Goal: Contribute content: Add original content to the website for others to see

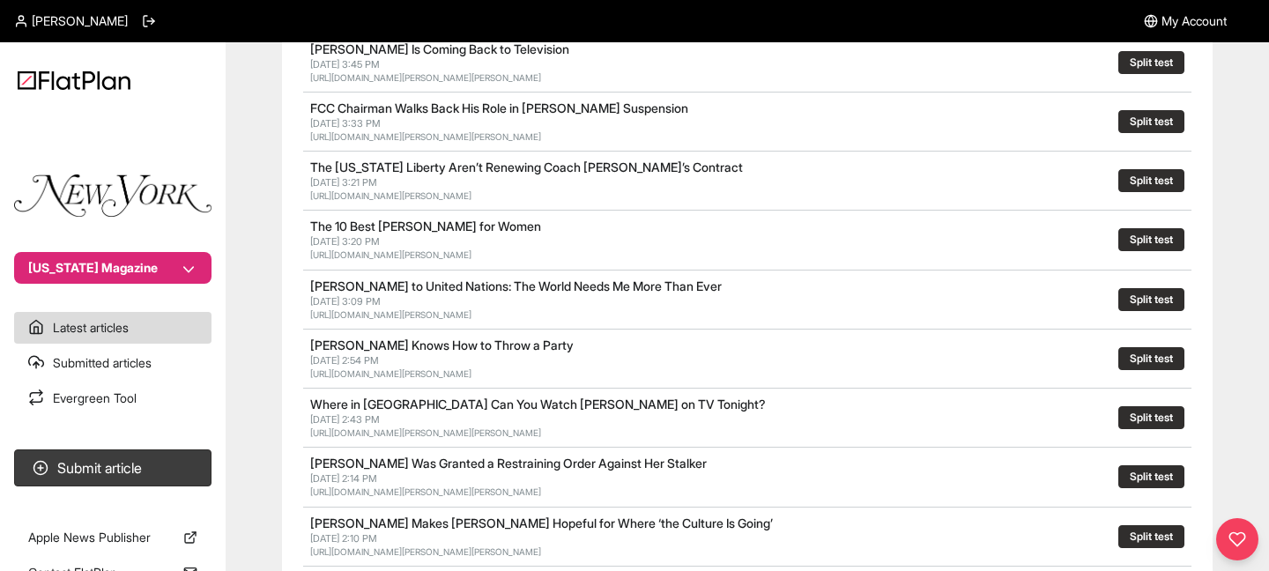
scroll to position [519, 0]
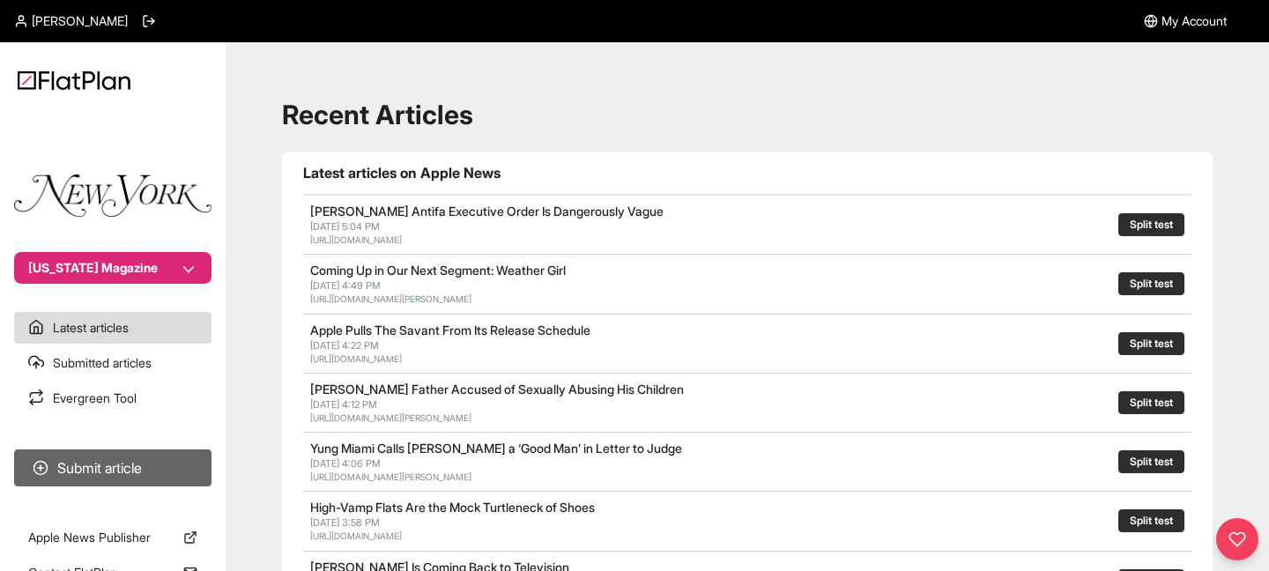
click at [140, 473] on button "Submit article" at bounding box center [112, 468] width 197 height 37
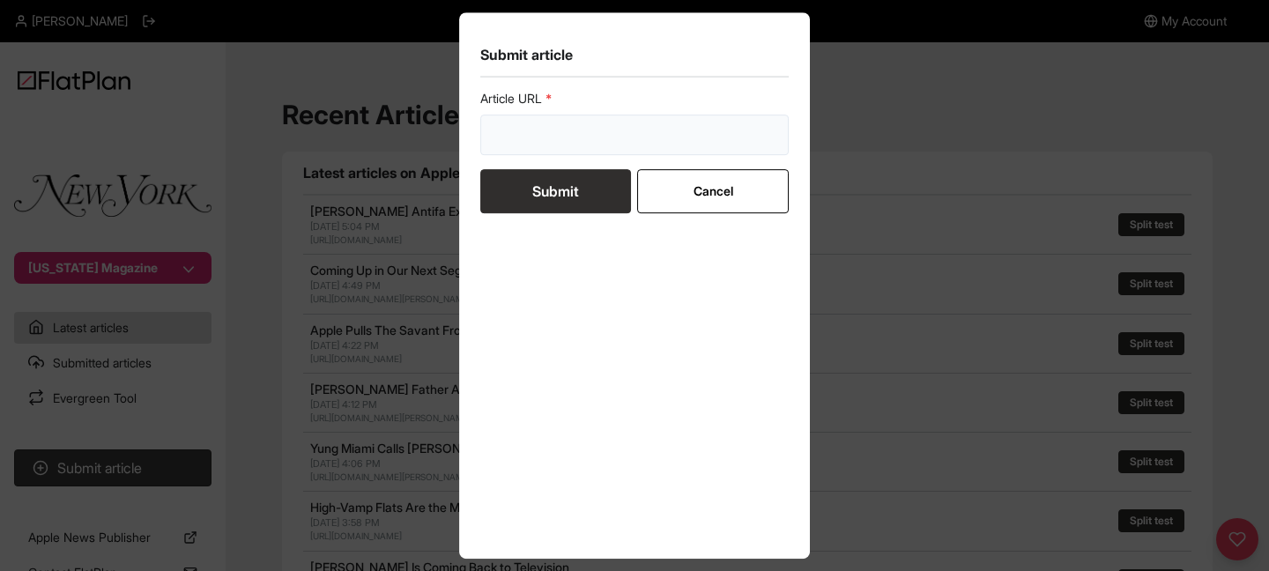
click at [590, 130] on input "url" at bounding box center [634, 135] width 309 height 41
paste input "[URL][DOMAIN_NAME]?"
type input "[URL][DOMAIN_NAME]?"
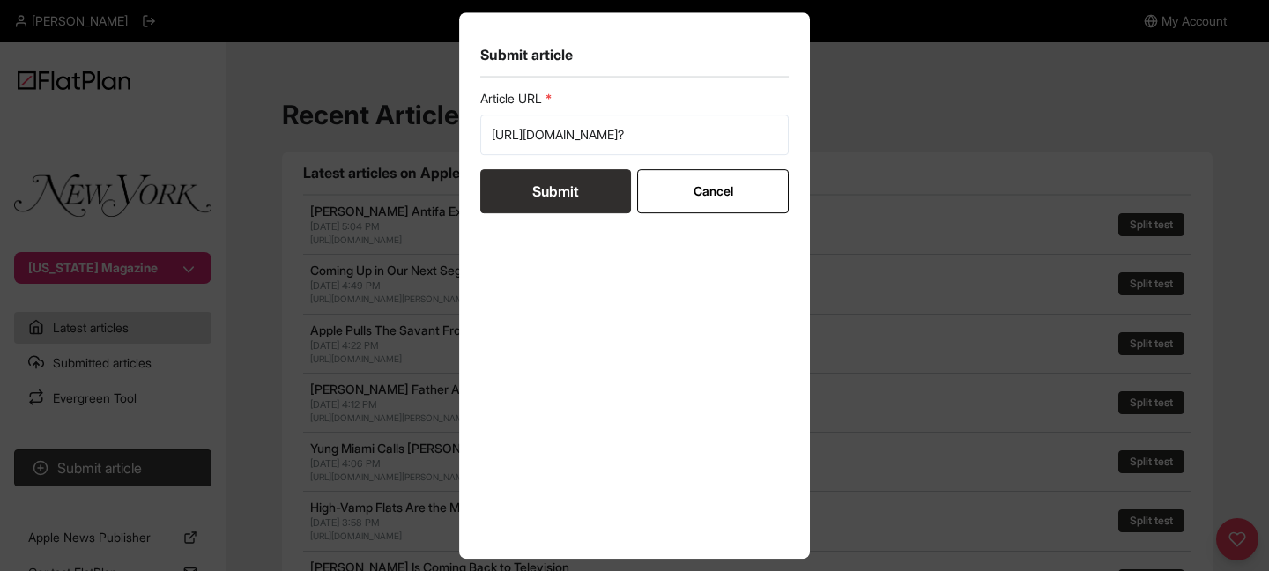
click at [557, 188] on button "Submit" at bounding box center [555, 191] width 151 height 44
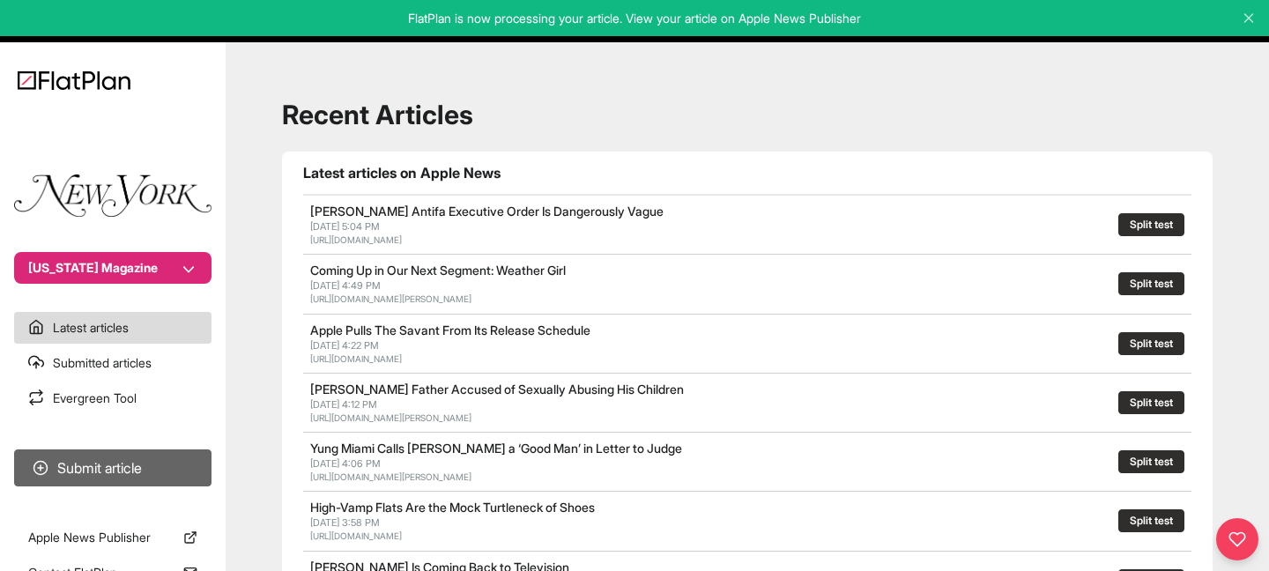
click at [90, 472] on button "Submit article" at bounding box center [112, 468] width 197 height 37
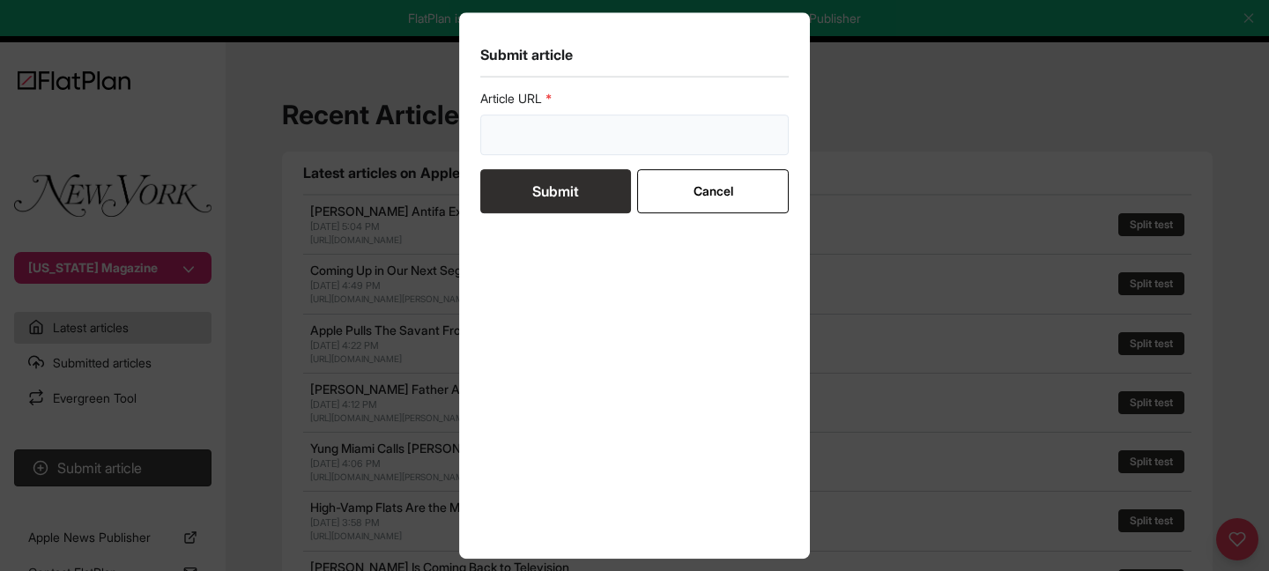
click at [568, 132] on input "url" at bounding box center [634, 135] width 309 height 41
paste input "[URL][DOMAIN_NAME]"
type input "[URL][DOMAIN_NAME]"
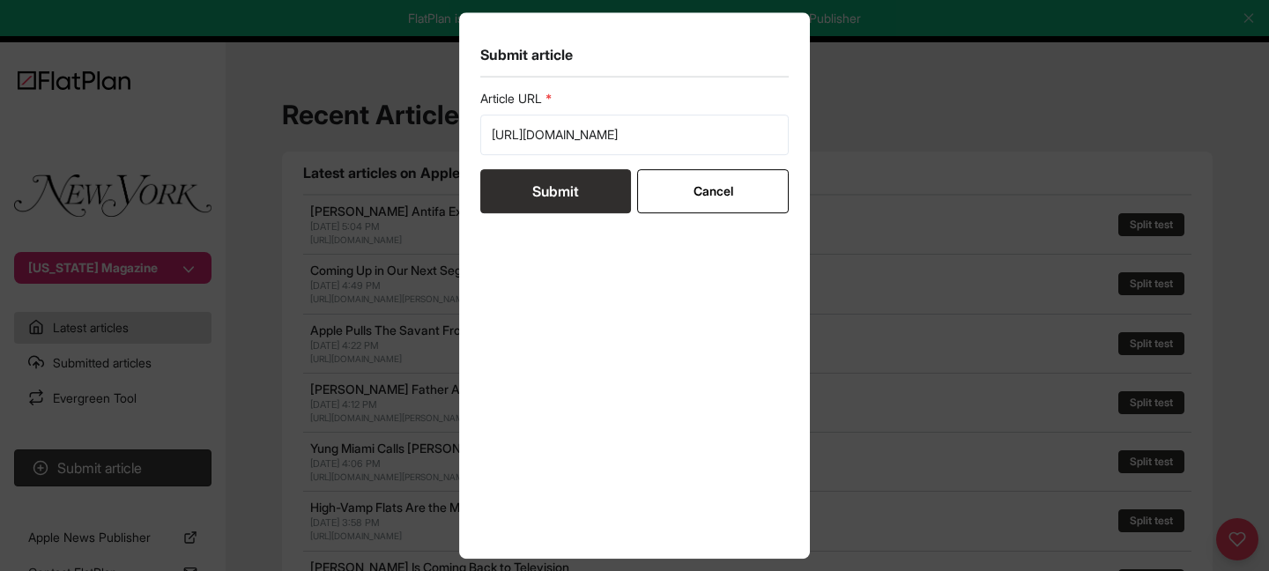
click at [547, 194] on button "Submit" at bounding box center [555, 191] width 151 height 44
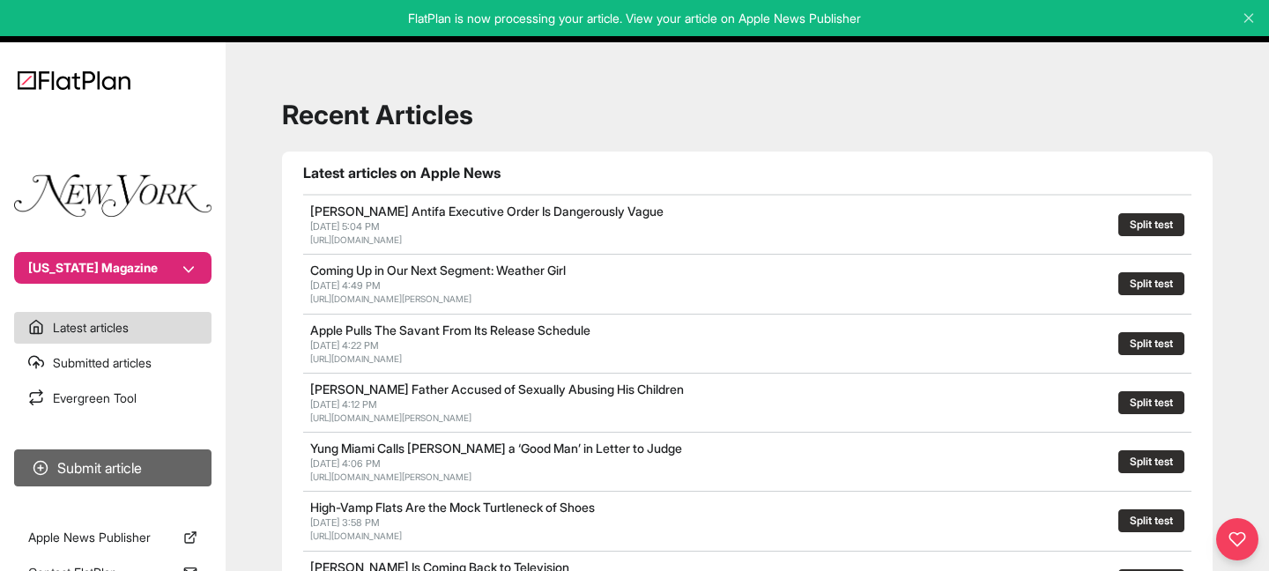
click at [107, 469] on button "Submit article" at bounding box center [112, 468] width 197 height 37
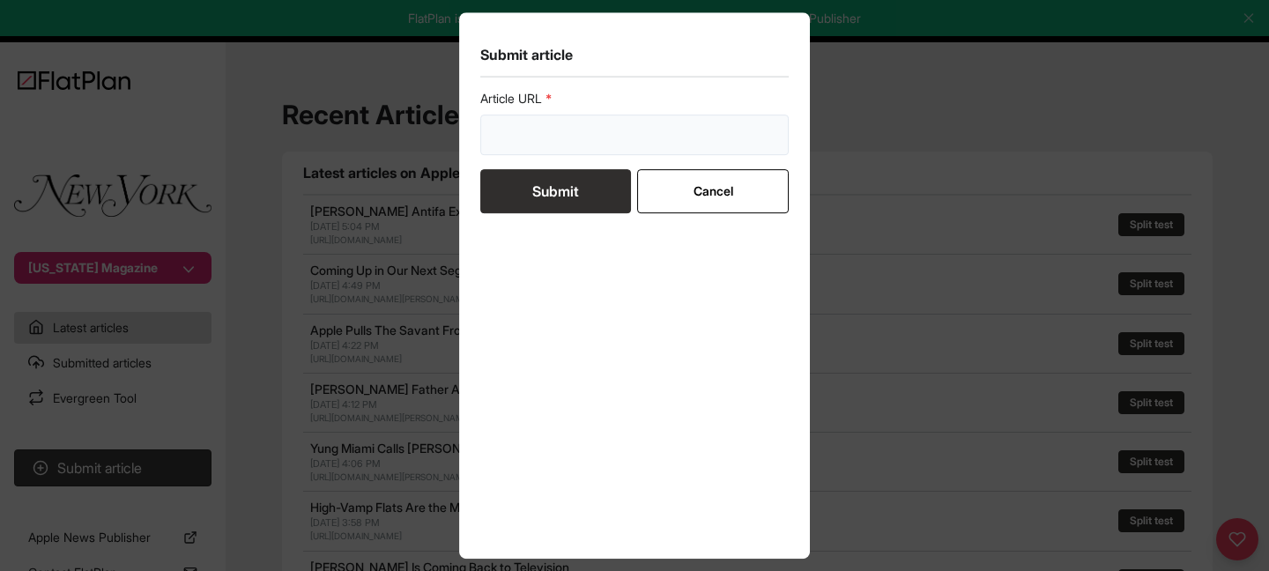
click at [583, 125] on input "url" at bounding box center [634, 135] width 309 height 41
paste input "[URL][DOMAIN_NAME]"
type input "[URL][DOMAIN_NAME]"
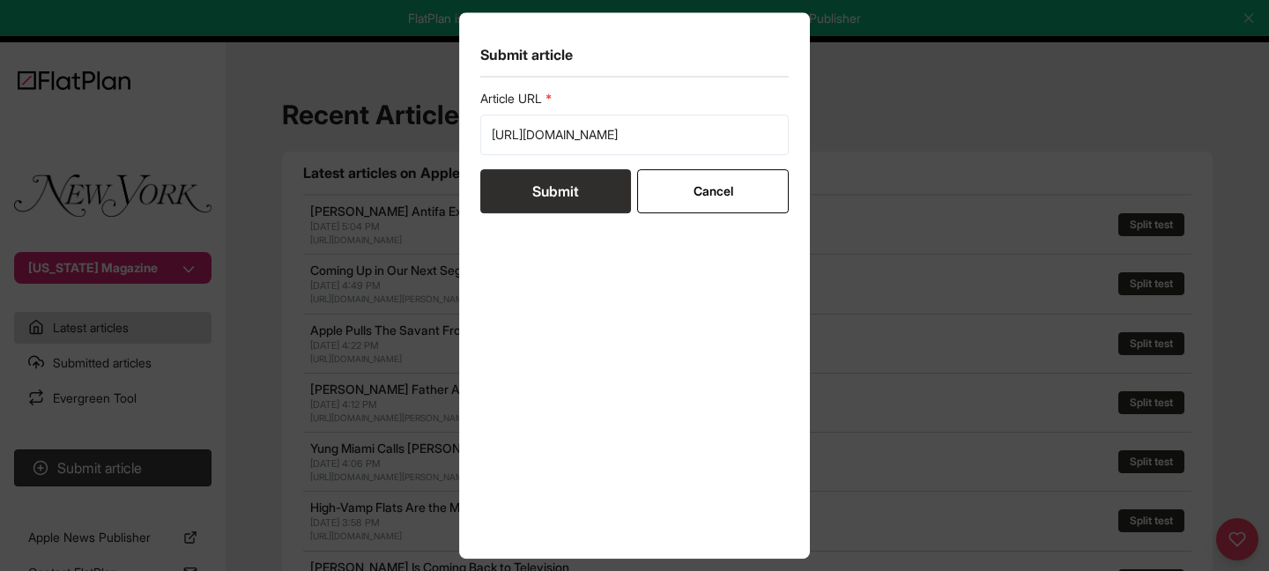
click at [553, 190] on button "Submit" at bounding box center [555, 191] width 151 height 44
